Goal: Task Accomplishment & Management: Manage account settings

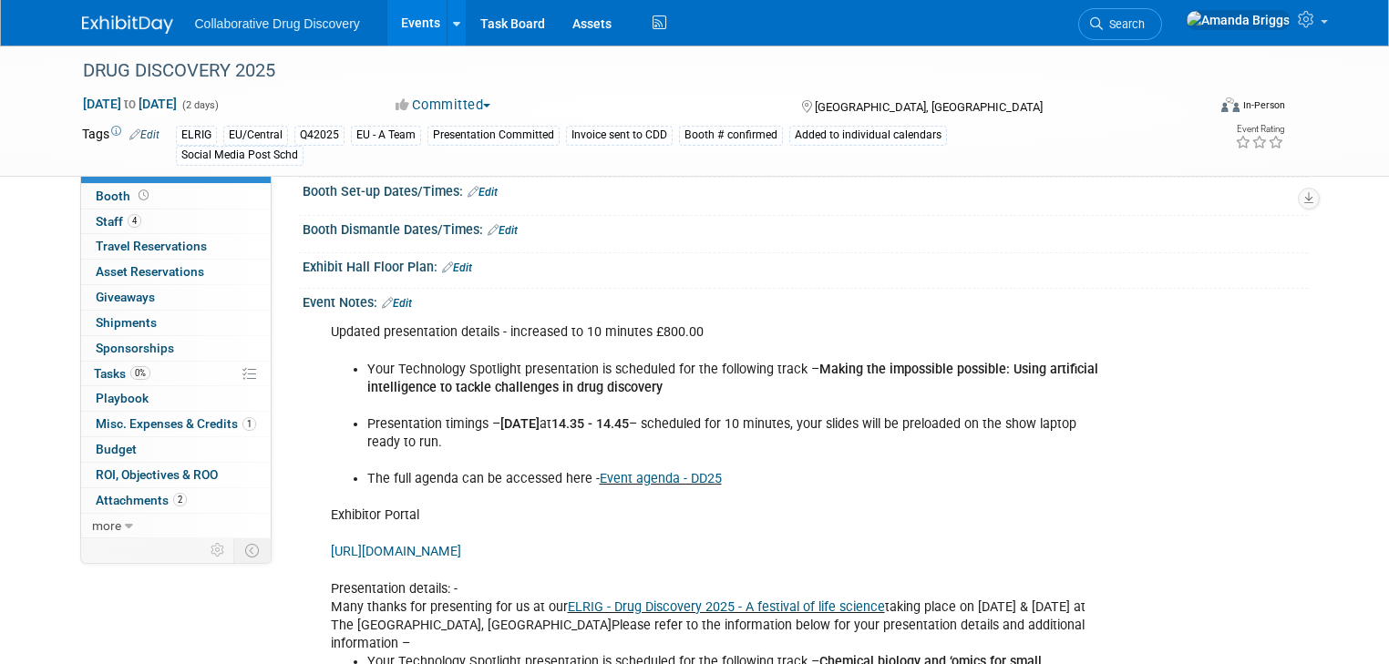
scroll to position [583, 0]
drag, startPoint x: 430, startPoint y: 441, endPoint x: 299, endPoint y: 318, distance: 179.9
copy div "Updated presentation details - increased to 10 minutes £800.00 Your Technology …"
click at [681, 392] on li "Your Technology Spotlight presentation is scheduled for the following track – M…" at bounding box center [734, 379] width 735 height 36
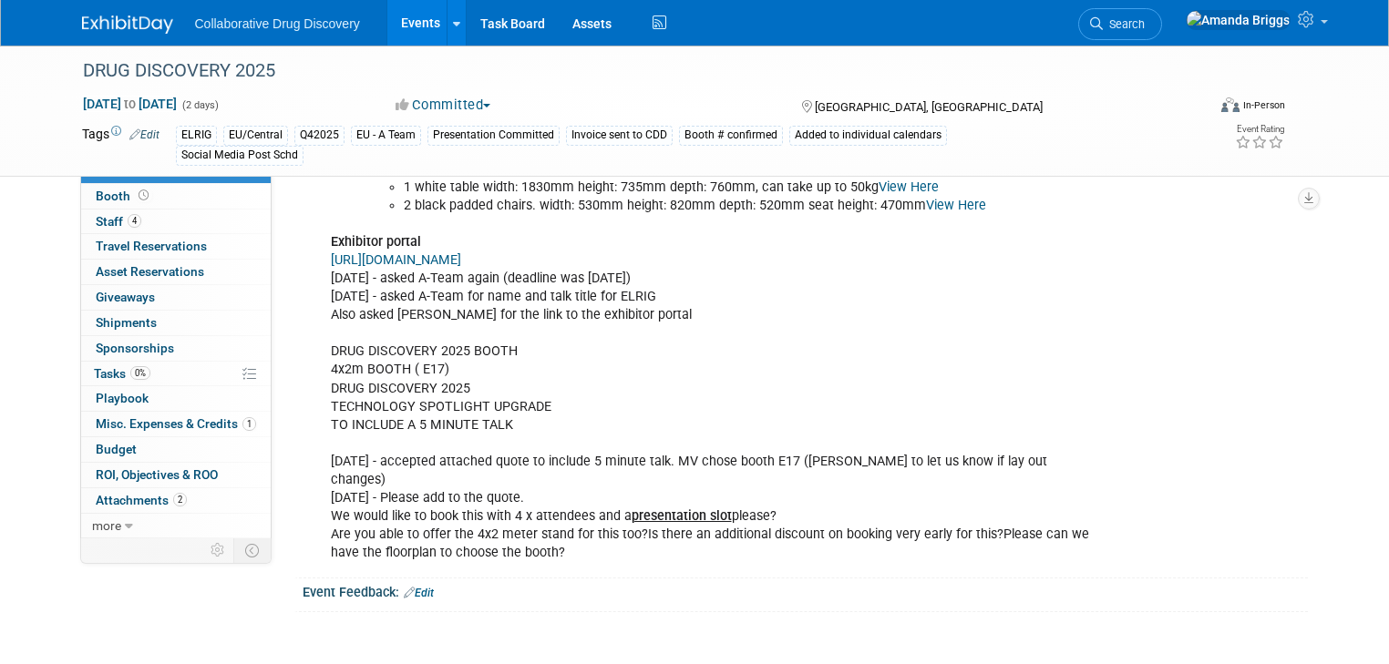
scroll to position [1969, 0]
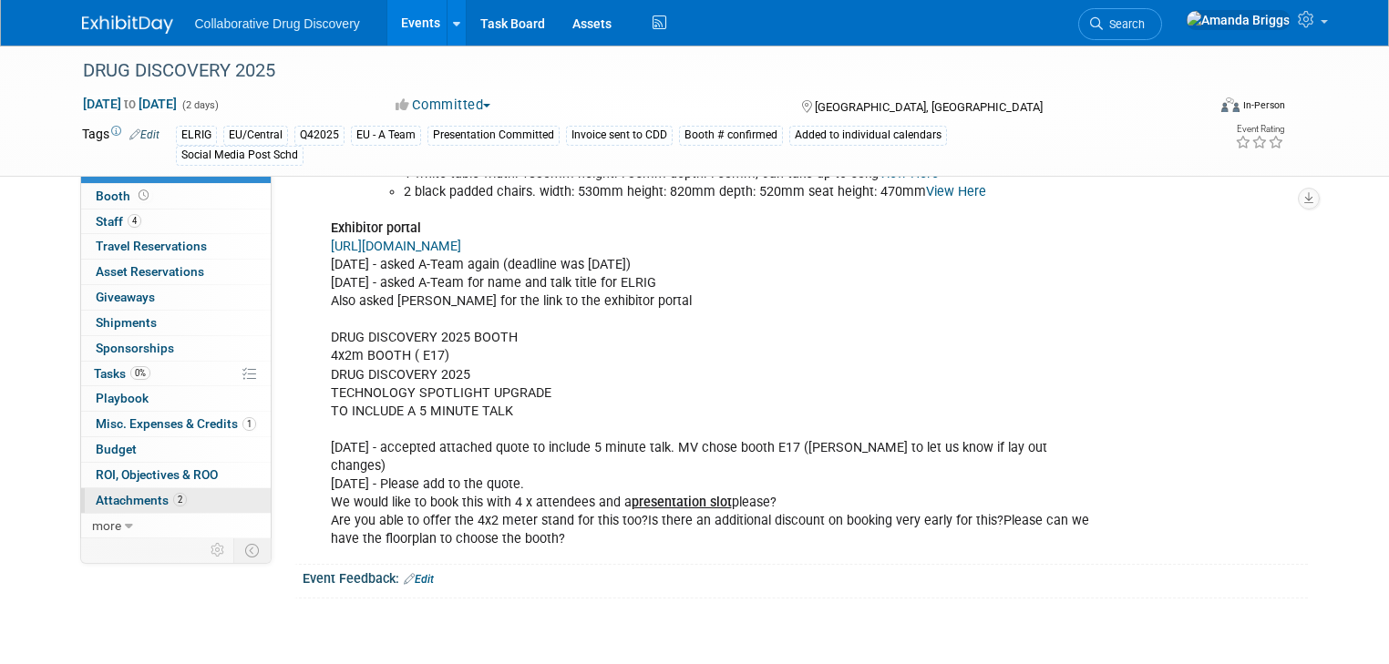
click at [123, 499] on span "Attachments 2" at bounding box center [141, 500] width 91 height 15
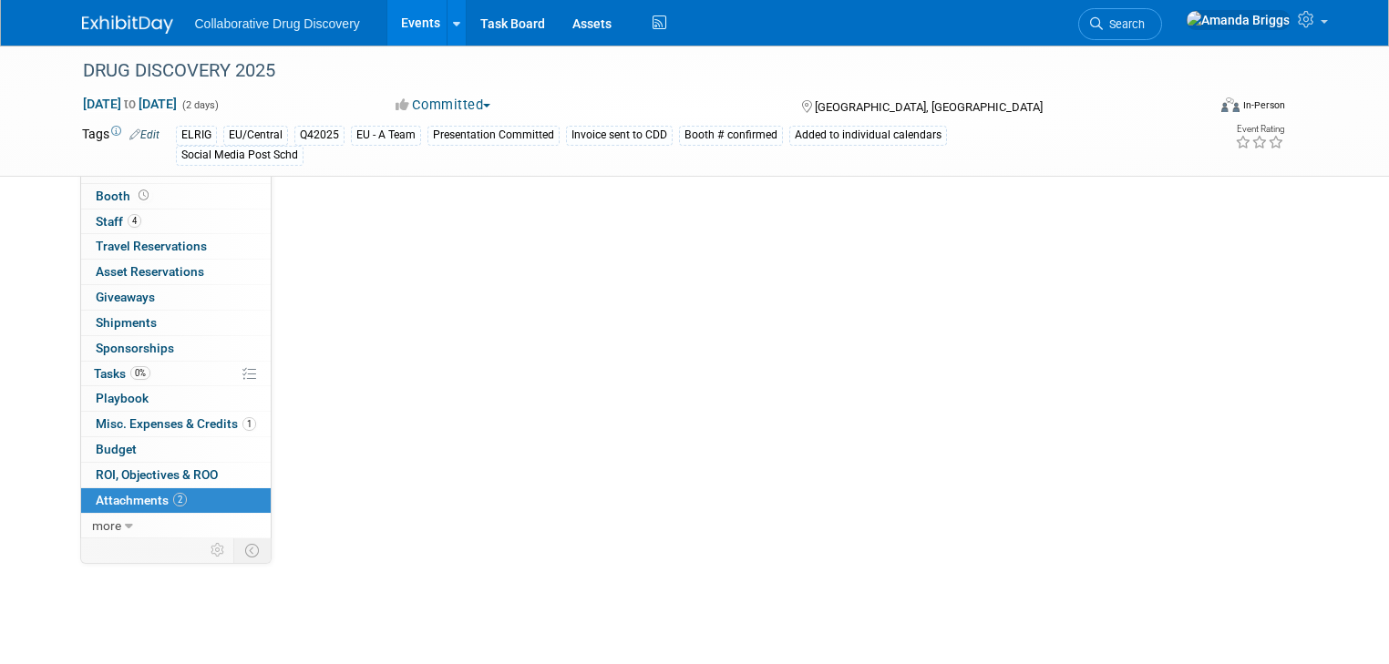
scroll to position [0, 0]
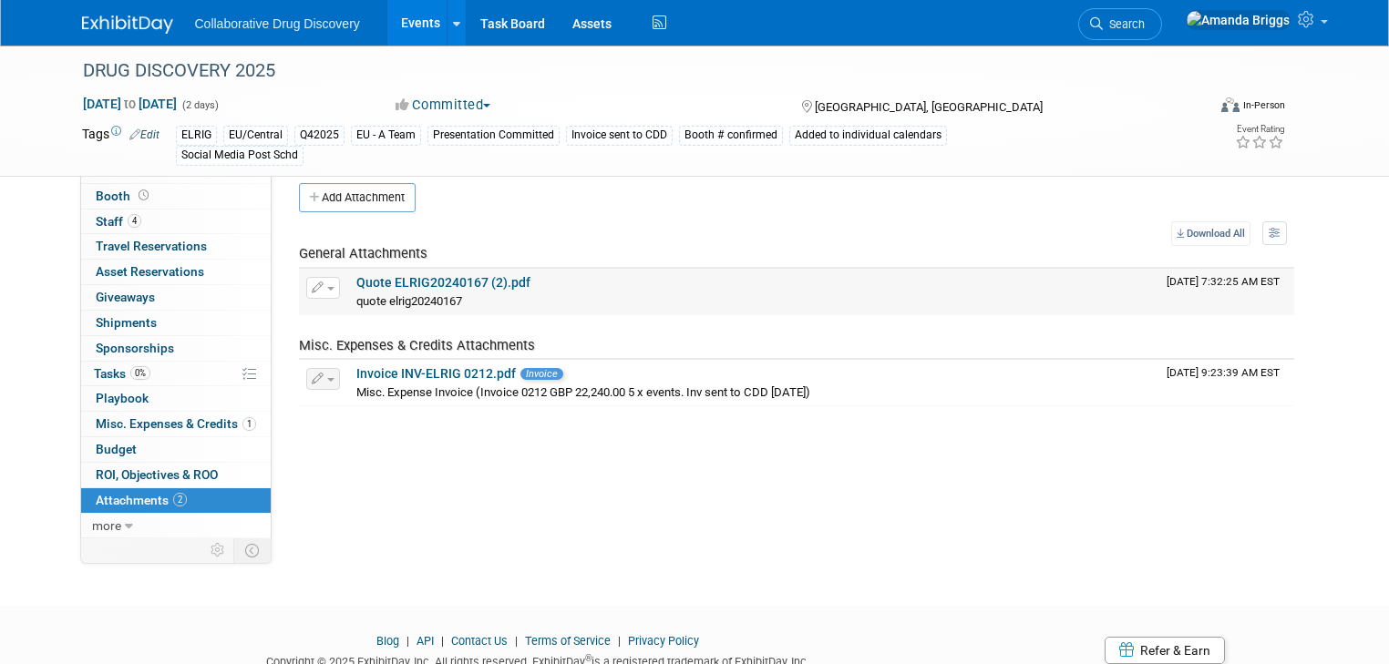
click at [417, 285] on link "Quote ELRIG20240167 (2).pdf" at bounding box center [443, 282] width 174 height 15
click at [1145, 18] on span "Search" at bounding box center [1124, 24] width 42 height 14
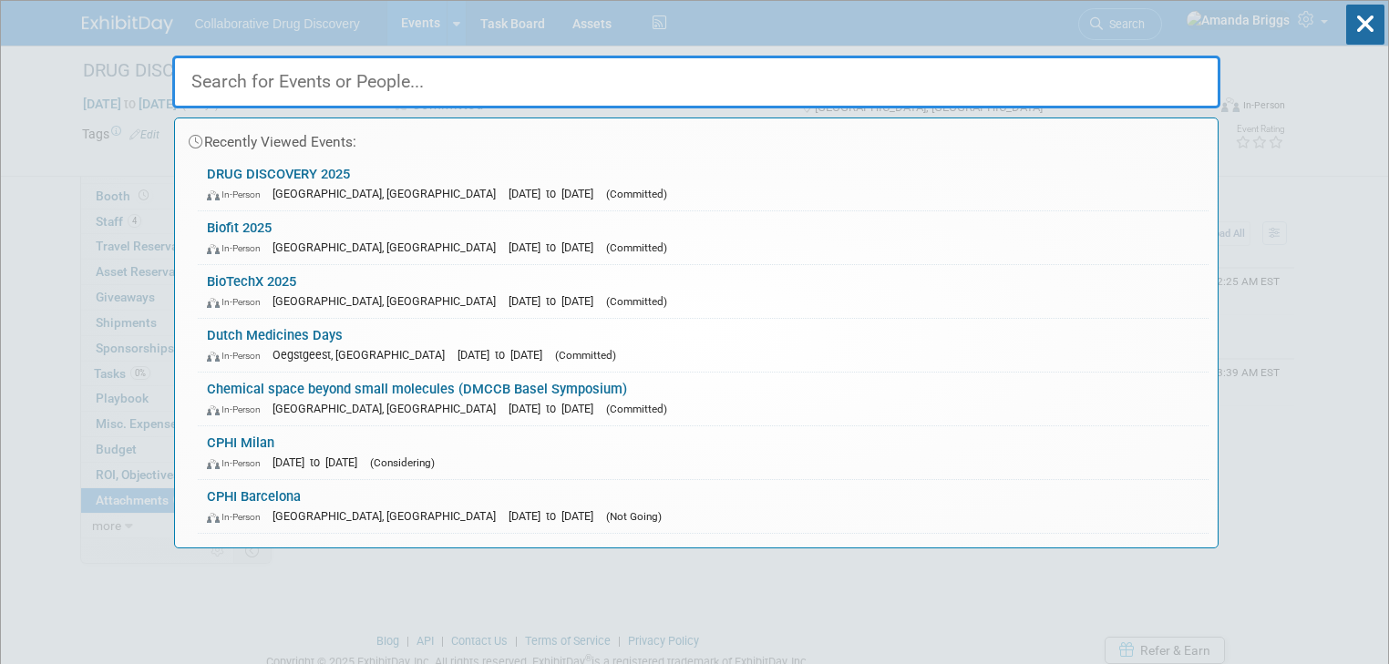
click at [281, 80] on input "text" at bounding box center [696, 82] width 1048 height 53
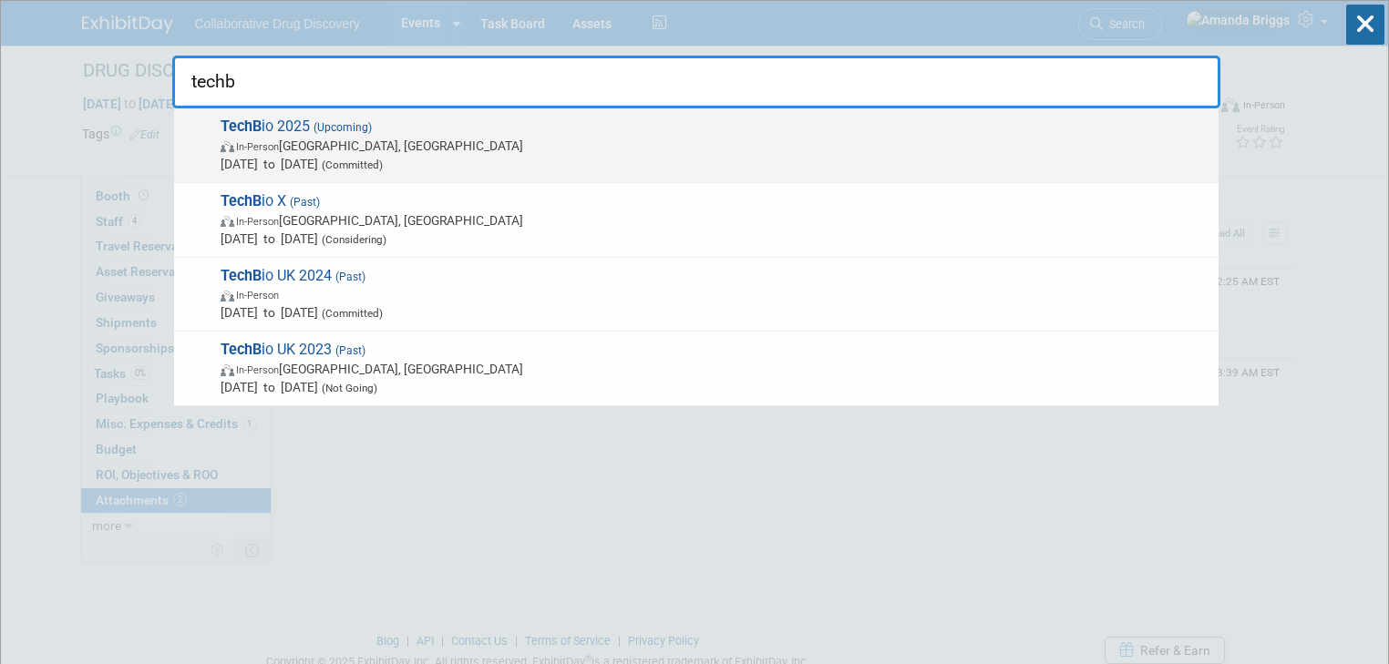
type input "techb"
click at [245, 121] on strong "TechB" at bounding box center [241, 126] width 41 height 17
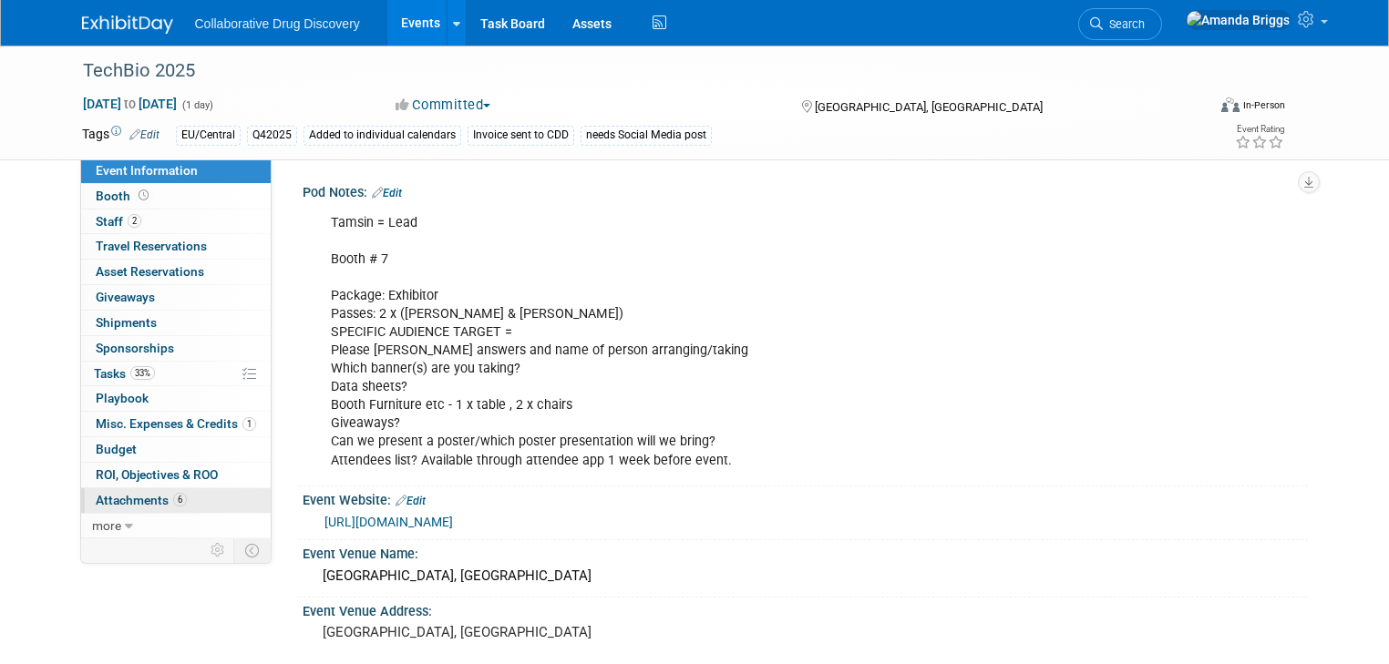
click at [137, 498] on span "Attachments 6" at bounding box center [141, 500] width 91 height 15
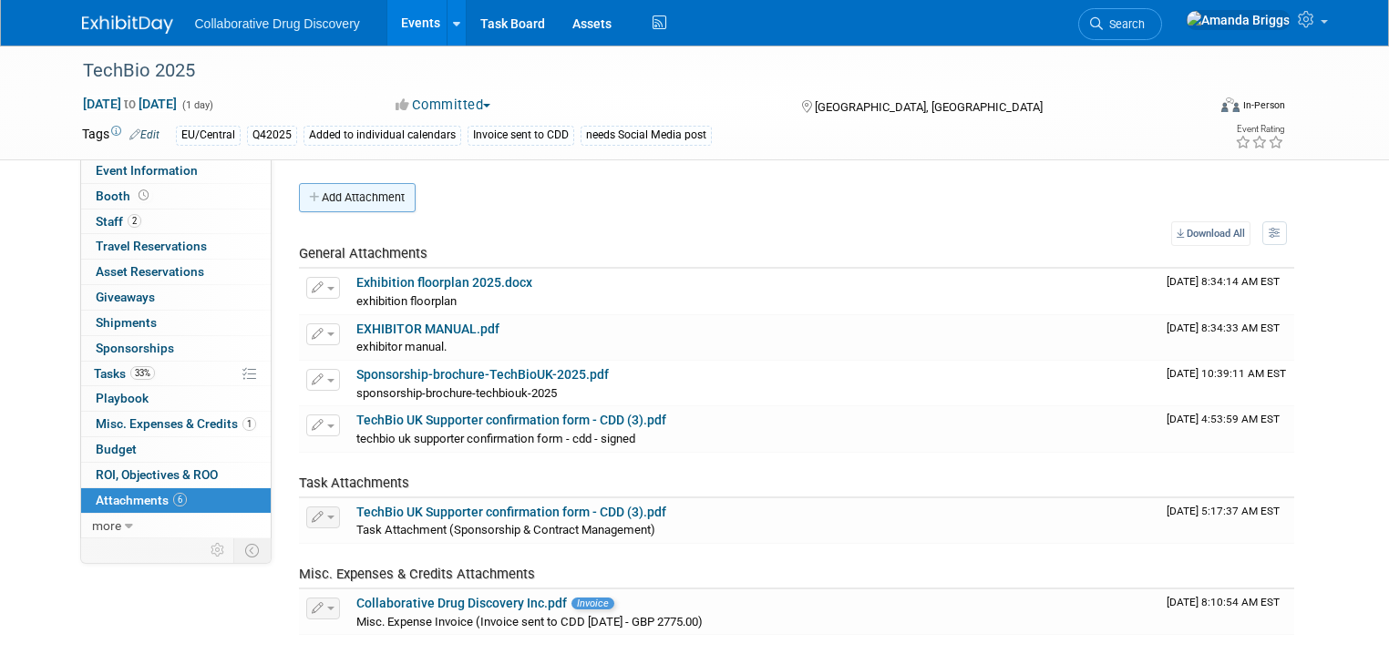
click at [369, 201] on button "Add Attachment" at bounding box center [357, 197] width 117 height 29
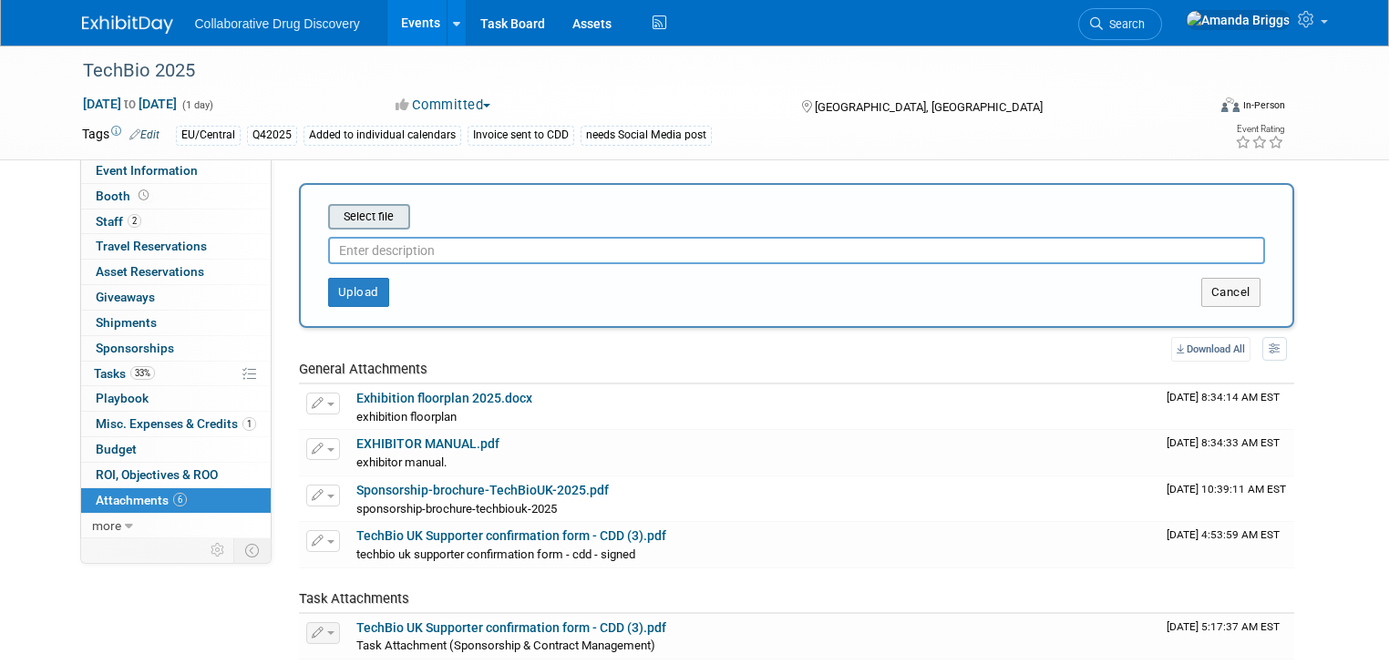
click at [375, 214] on input "file" at bounding box center [299, 217] width 217 height 22
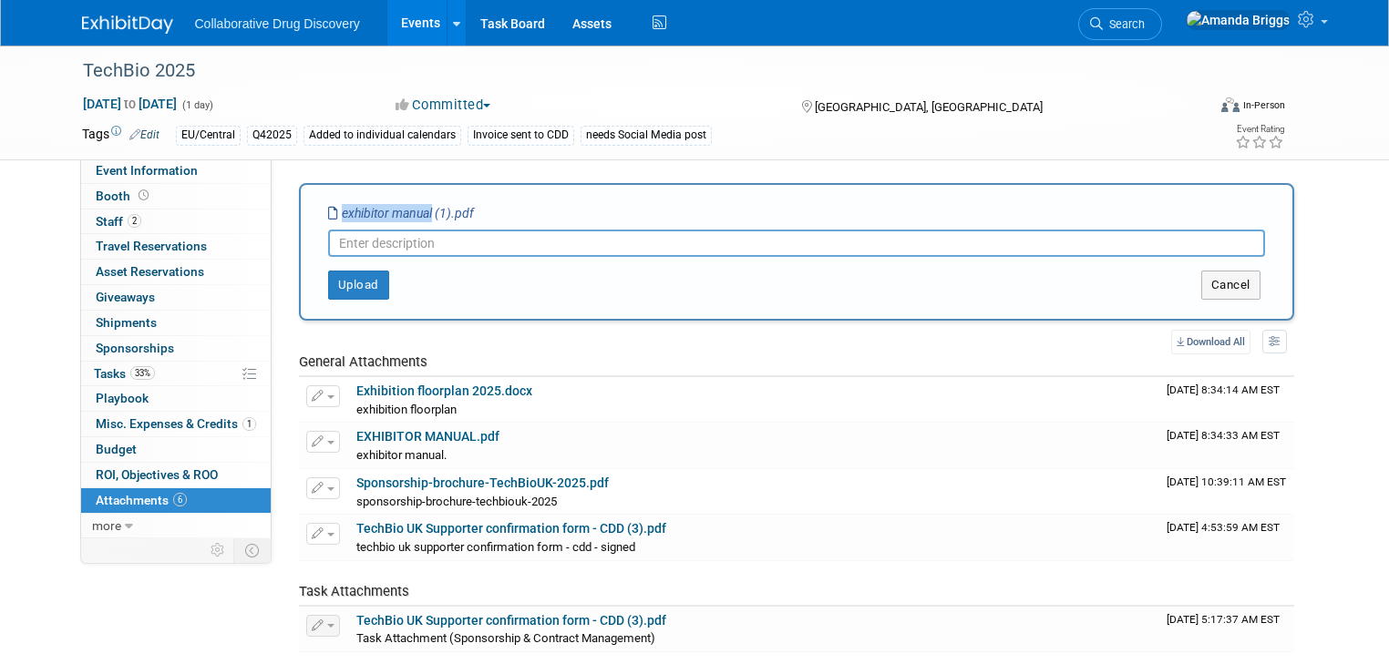
drag, startPoint x: 417, startPoint y: 211, endPoint x: 324, endPoint y: 212, distance: 93.0
click at [328, 212] on icon "exhibitor manual (1).pdf" at bounding box center [401, 213] width 146 height 15
copy icon "exhibitor manual"
click at [341, 244] on input "text" at bounding box center [796, 243] width 937 height 27
paste input "exhibitor manual"
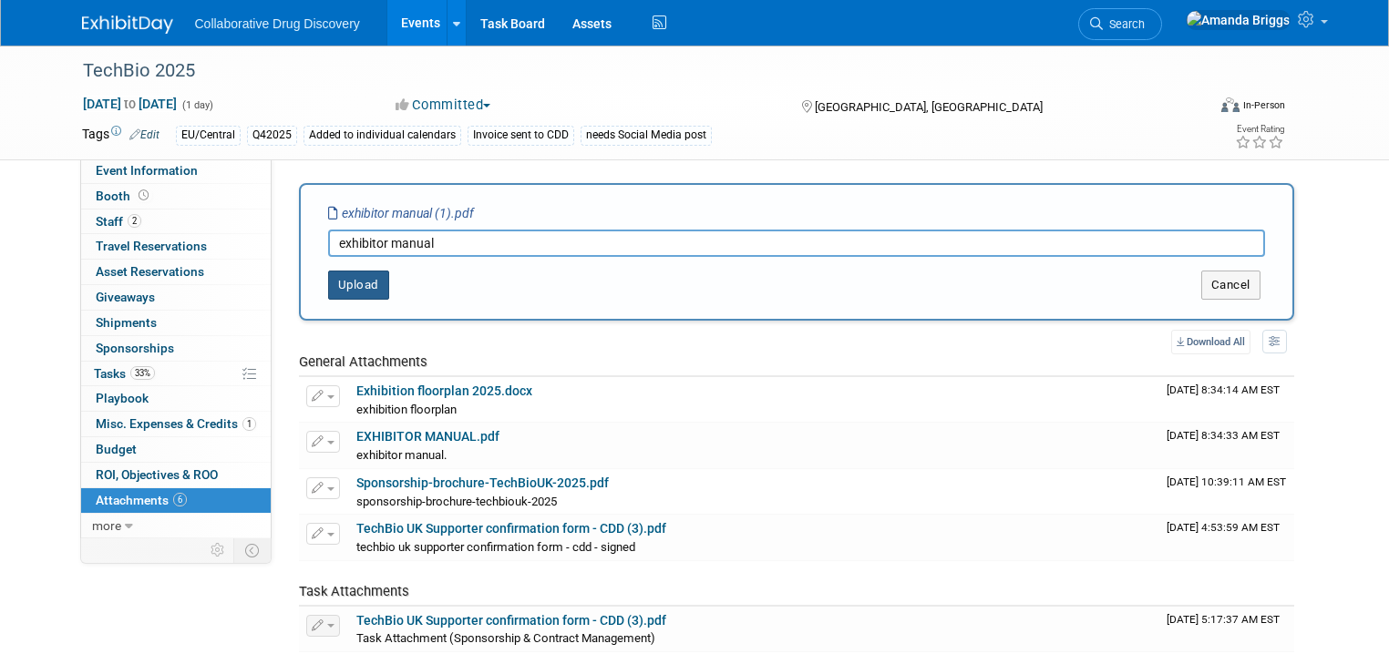
type input "exhibitor manual"
click at [345, 287] on button "Upload" at bounding box center [358, 285] width 61 height 29
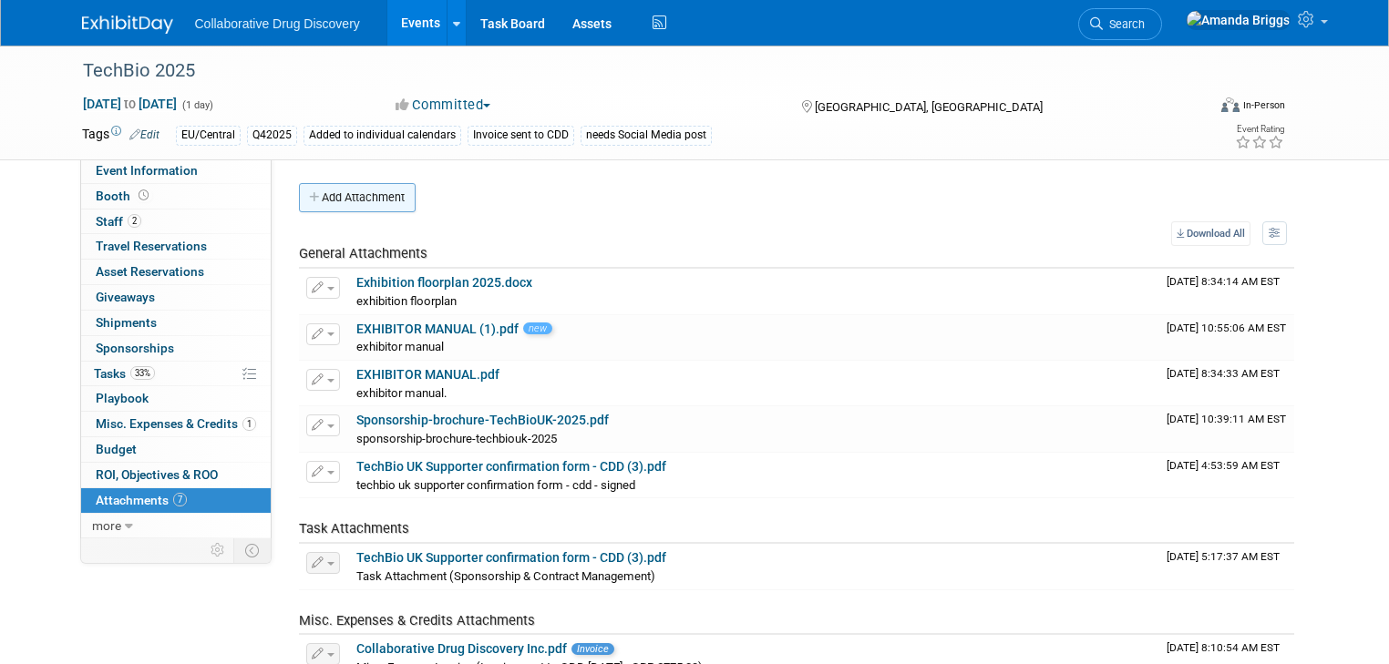
click at [339, 197] on button "Add Attachment" at bounding box center [357, 197] width 117 height 29
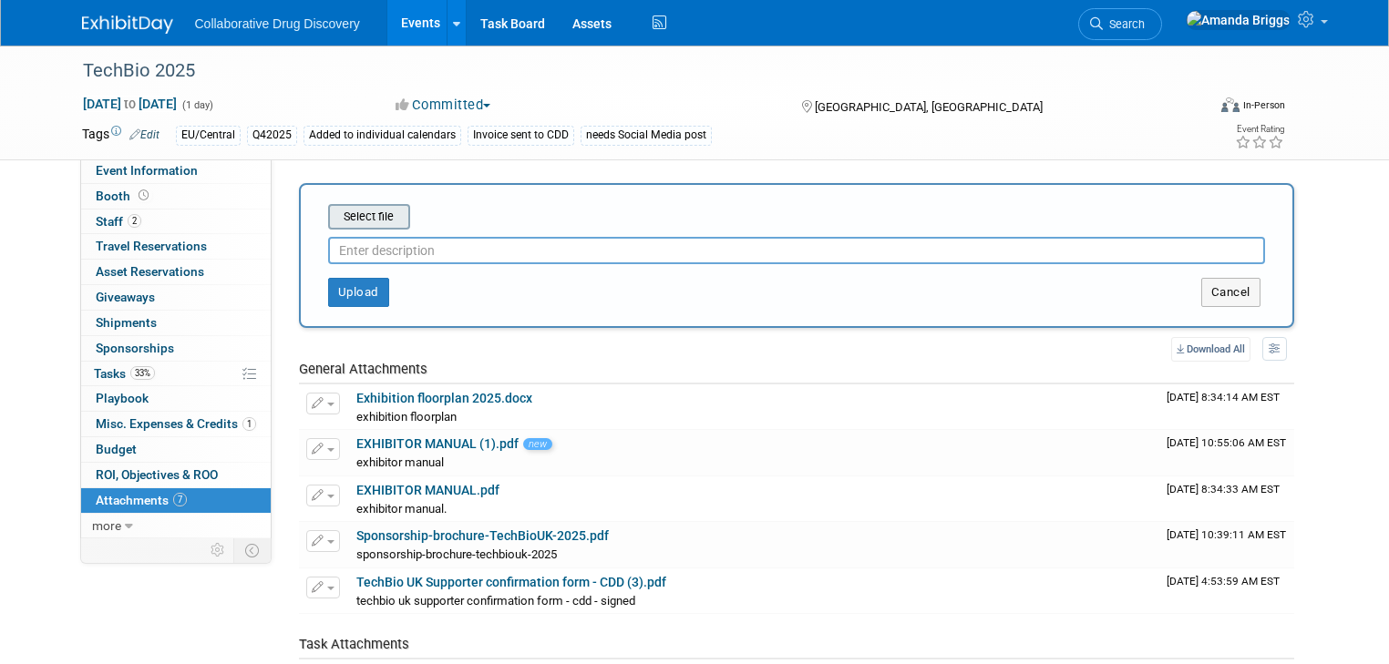
click at [343, 217] on input "file" at bounding box center [299, 217] width 217 height 22
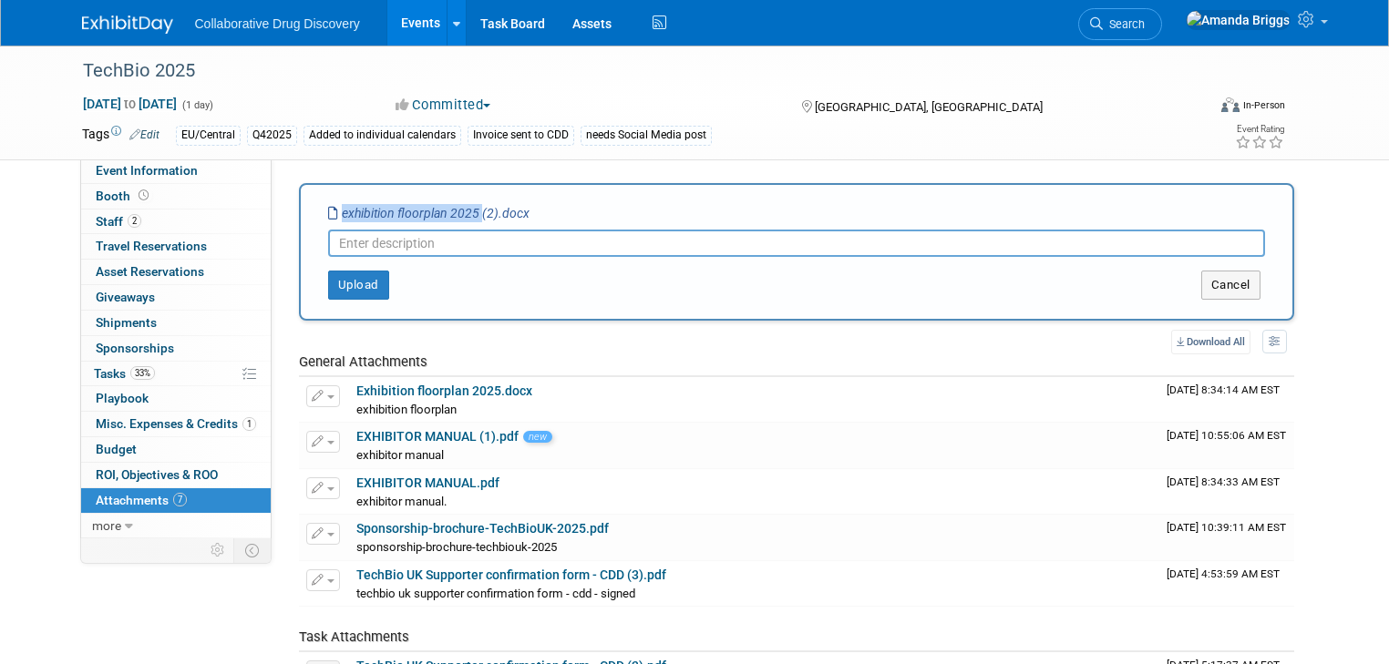
drag, startPoint x: 463, startPoint y: 210, endPoint x: 314, endPoint y: 215, distance: 148.7
click at [328, 215] on icon "exhibition floorplan 2025 (2).docx" at bounding box center [428, 213] width 201 height 15
copy icon "exhibition floorplan 2025"
click at [328, 242] on input "text" at bounding box center [796, 243] width 937 height 27
paste input "exhibition floorplan 2025"
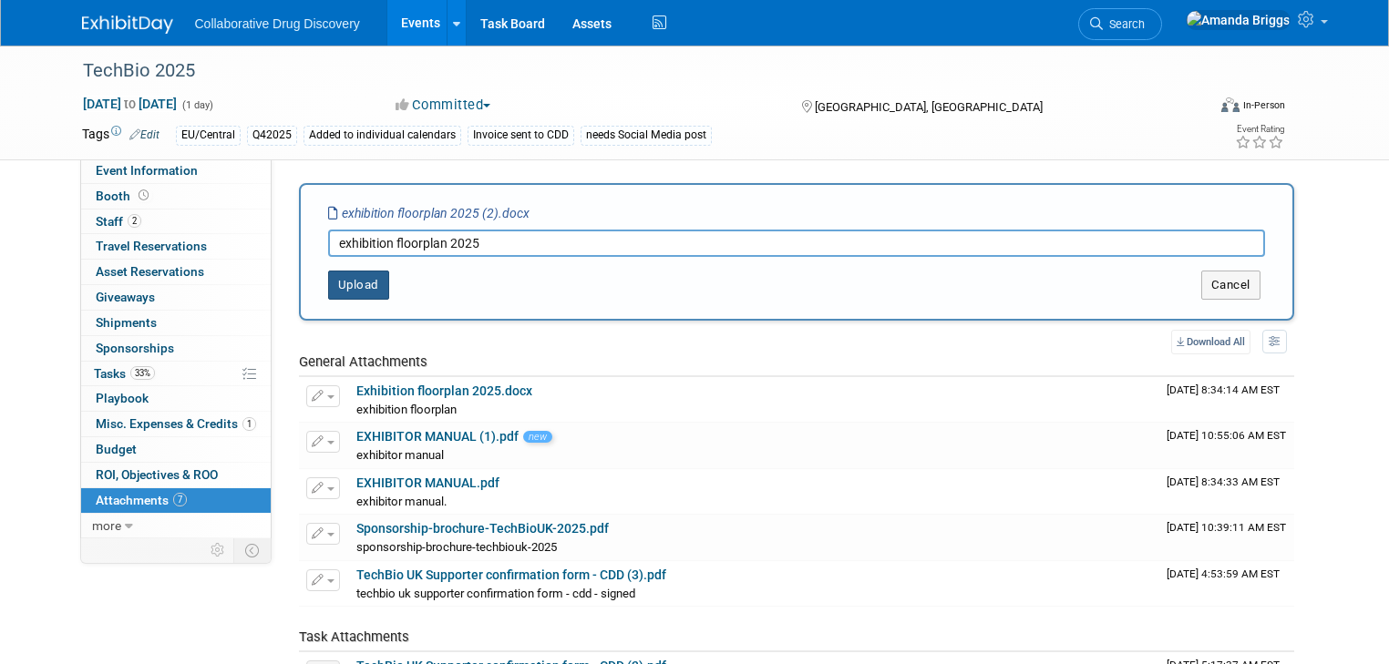
type input "exhibition floorplan 2025"
click at [343, 279] on button "Upload" at bounding box center [358, 285] width 61 height 29
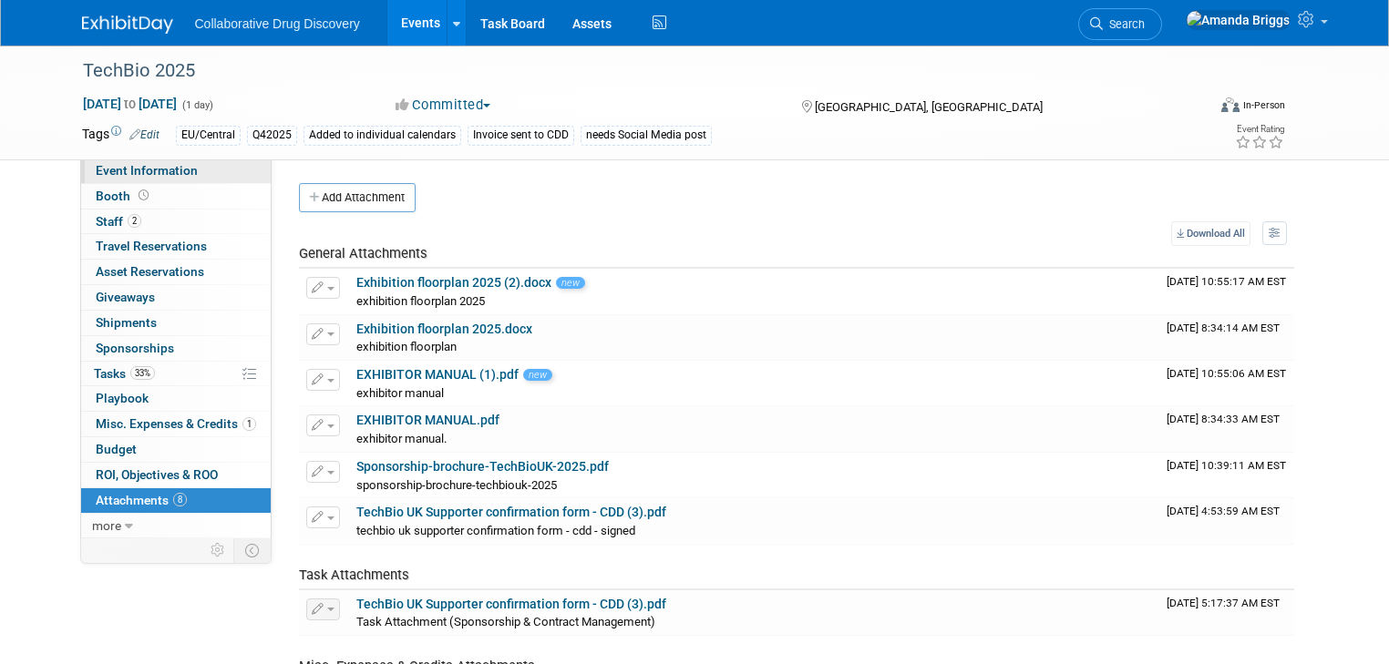
click at [144, 172] on span "Event Information" at bounding box center [147, 170] width 102 height 15
